Goal: Task Accomplishment & Management: Use online tool/utility

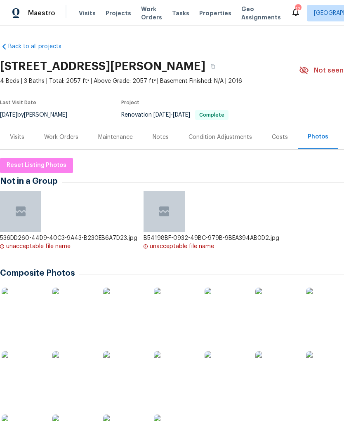
click at [87, 14] on span "Visits" at bounding box center [87, 13] width 17 height 8
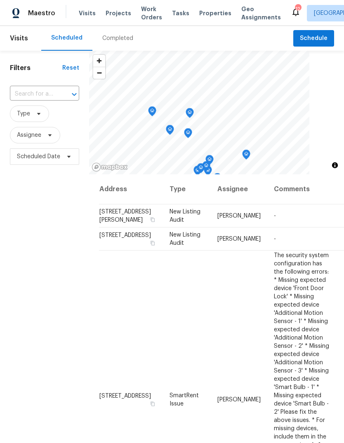
click at [121, 34] on div "Completed" at bounding box center [117, 38] width 51 height 25
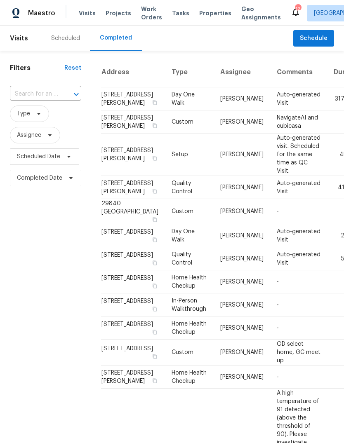
click at [208, 14] on span "Properties" at bounding box center [215, 13] width 32 height 8
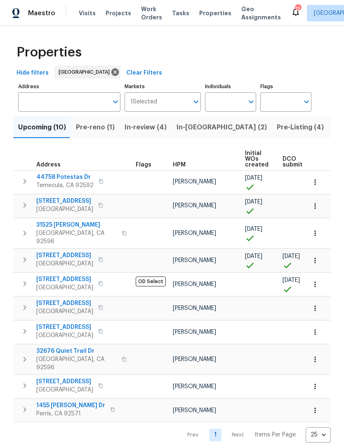
click at [225, 101] on input "Individuals" at bounding box center [224, 101] width 39 height 19
type input "jeff"
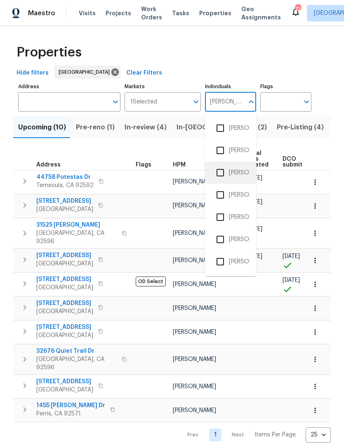
click at [242, 172] on li "[PERSON_NAME]" at bounding box center [230, 172] width 38 height 17
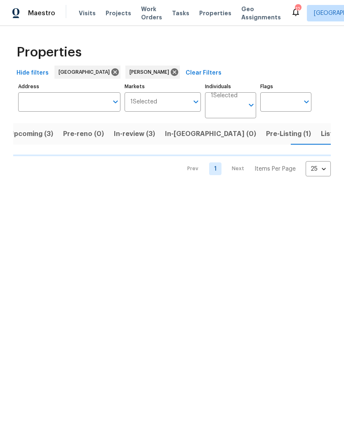
scroll to position [0, 10]
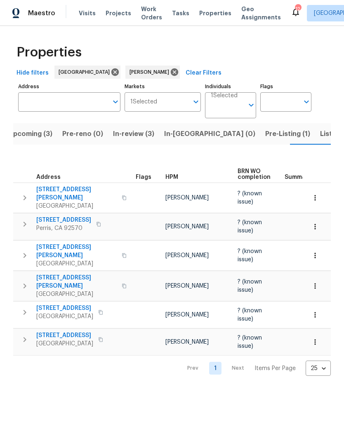
click at [320, 133] on span "Listed (1)" at bounding box center [335, 134] width 30 height 12
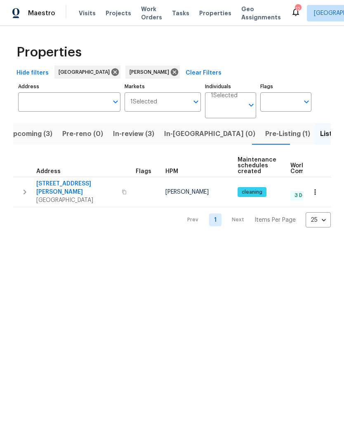
click at [265, 136] on span "Pre-Listing (1)" at bounding box center [287, 134] width 45 height 12
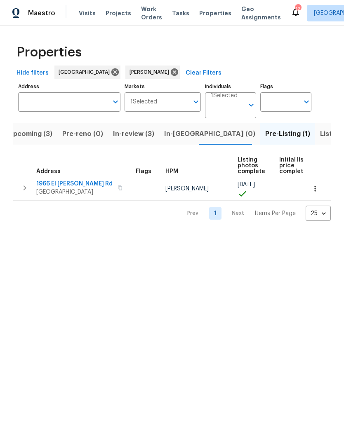
click at [91, 14] on span "Visits" at bounding box center [87, 13] width 17 height 8
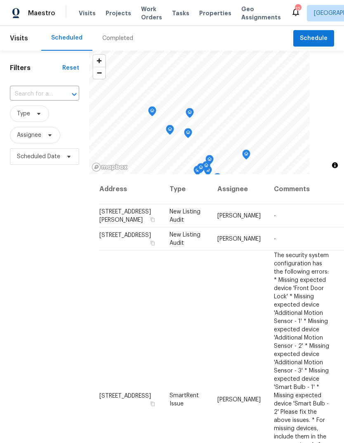
click at [215, 15] on span "Properties" at bounding box center [215, 13] width 32 height 8
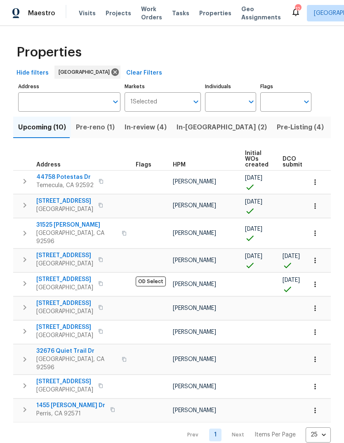
click at [276, 131] on span "Pre-Listing (4)" at bounding box center [299, 128] width 47 height 12
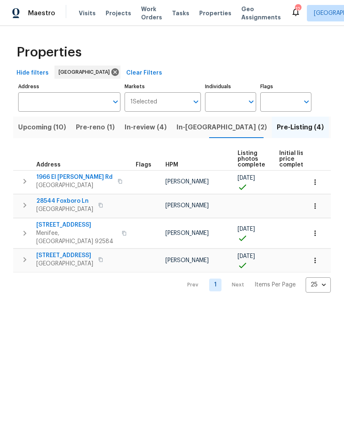
click at [84, 13] on span "Visits" at bounding box center [87, 13] width 17 height 8
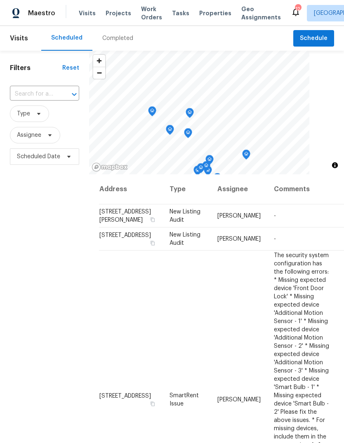
click at [179, 12] on span "Tasks" at bounding box center [180, 13] width 17 height 6
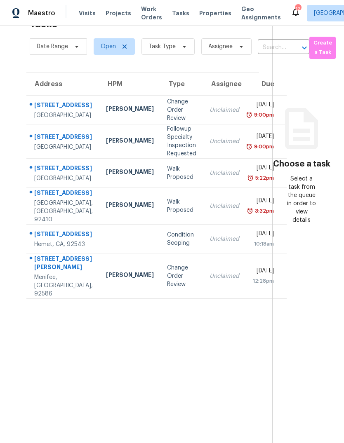
scroll to position [26, 0]
click at [176, 51] on span "Task Type" at bounding box center [167, 46] width 53 height 16
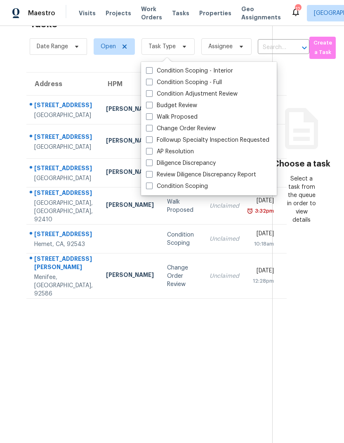
click at [186, 103] on label "Budget Review" at bounding box center [171, 105] width 51 height 8
click at [151, 103] on input "Budget Review" at bounding box center [148, 103] width 5 height 5
checkbox input "true"
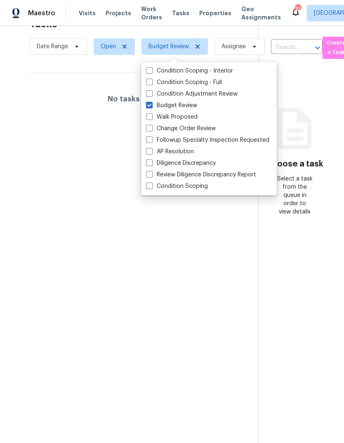
click at [61, 316] on section "Tasks 0 Results Date Range Open Budget Review Assignee ​ Create a Task No tasks…" at bounding box center [135, 228] width 245 height 430
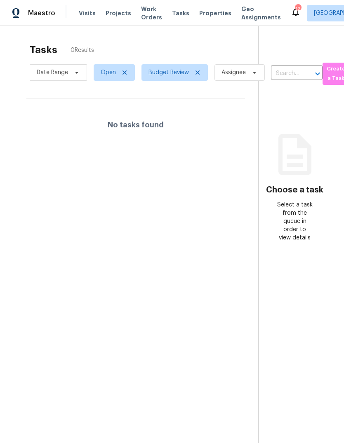
click at [207, 16] on span "Properties" at bounding box center [215, 13] width 32 height 8
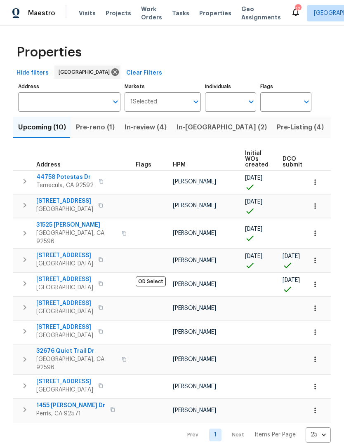
click at [84, 13] on span "Visits" at bounding box center [87, 13] width 17 height 8
